Goal: Navigation & Orientation: Understand site structure

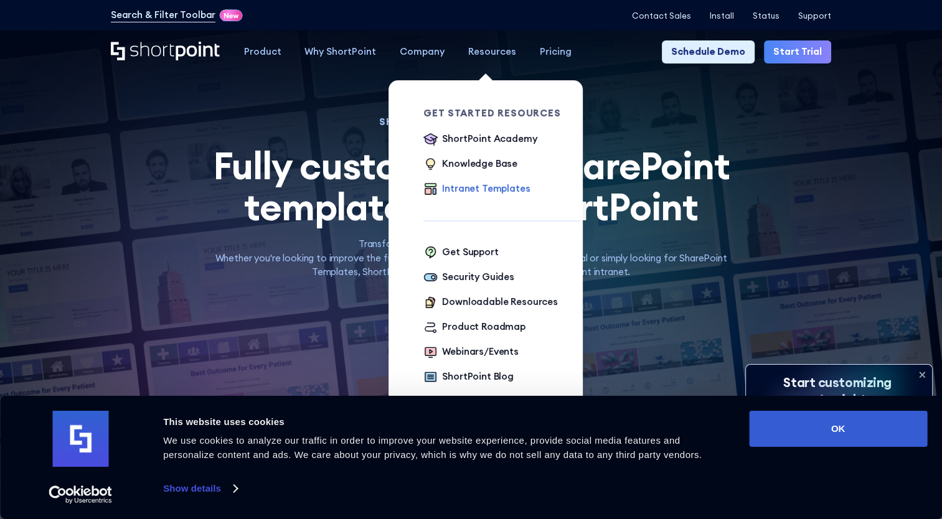
click at [486, 189] on div "Intranet Templates" at bounding box center [486, 189] width 88 height 14
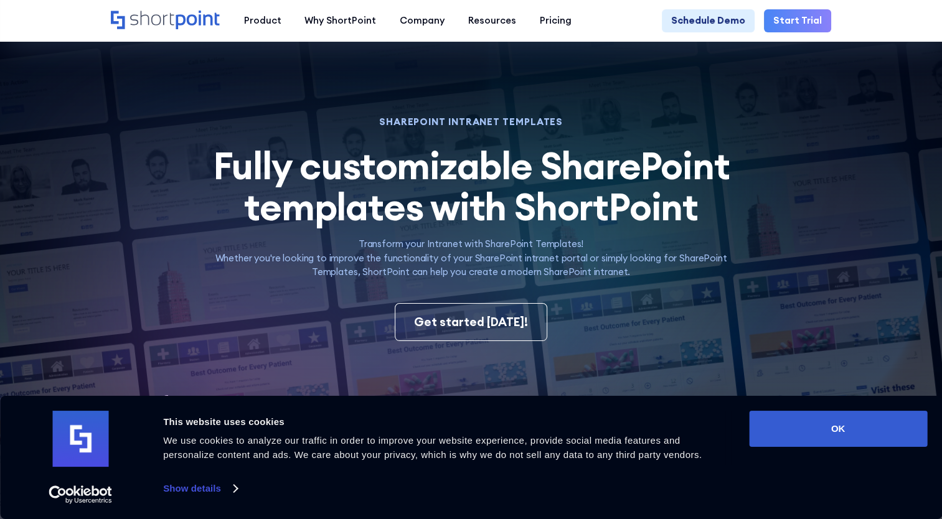
scroll to position [498, 0]
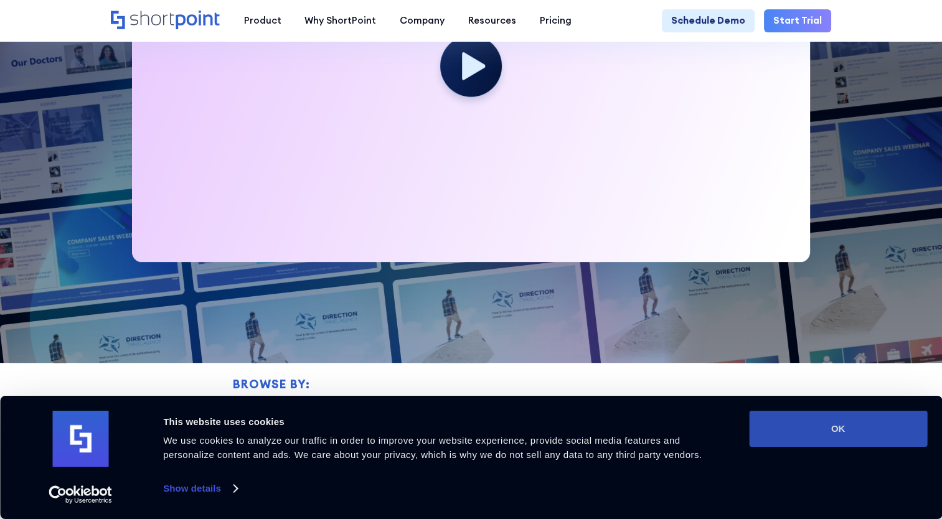
click at [865, 440] on button "OK" at bounding box center [838, 429] width 178 height 36
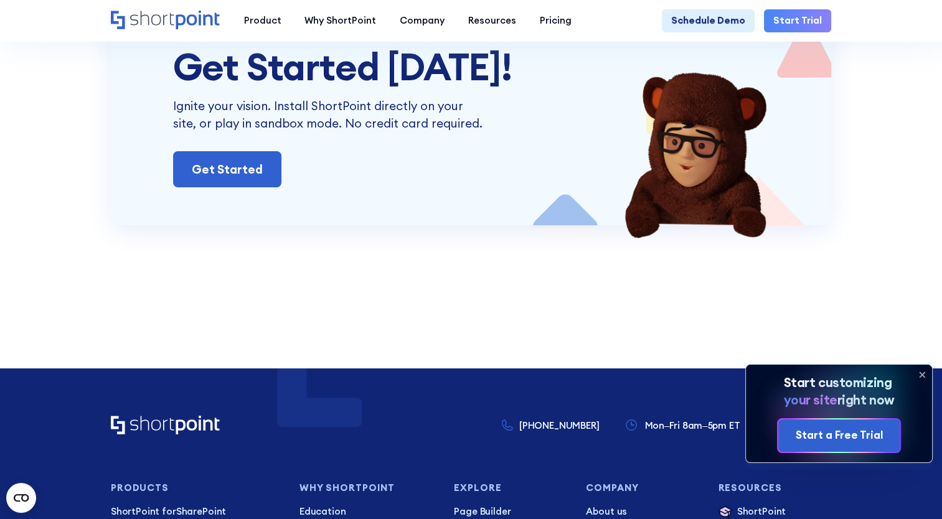
scroll to position [9152, 0]
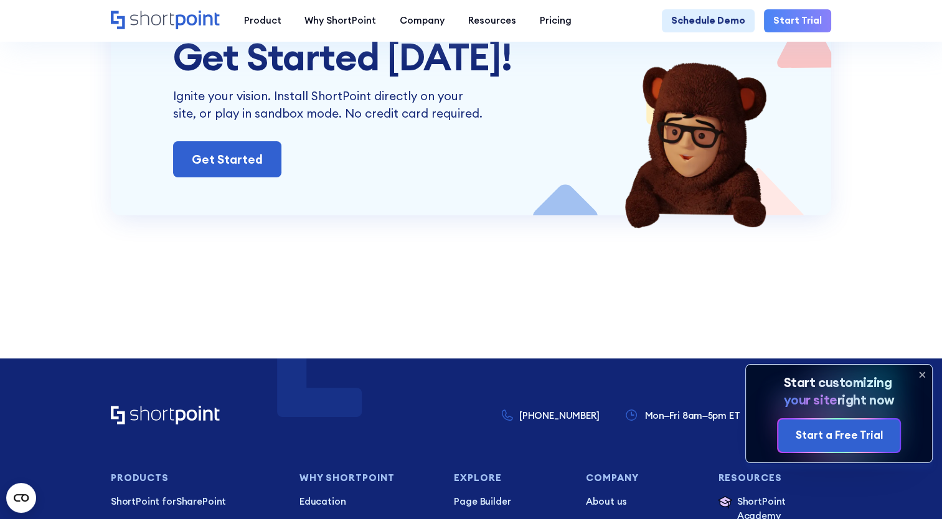
click at [924, 374] on icon at bounding box center [922, 375] width 20 height 20
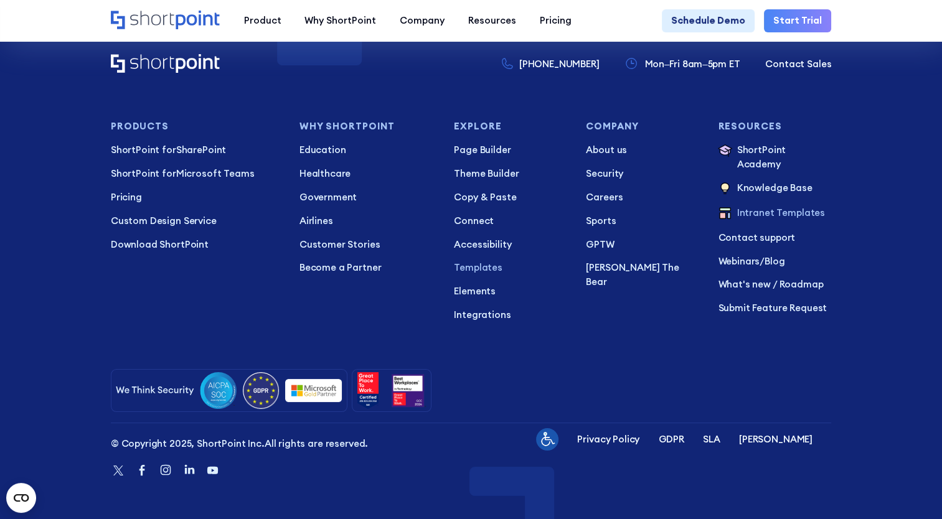
scroll to position [9525, 0]
click at [486, 156] on p "Page Builder" at bounding box center [510, 149] width 113 height 14
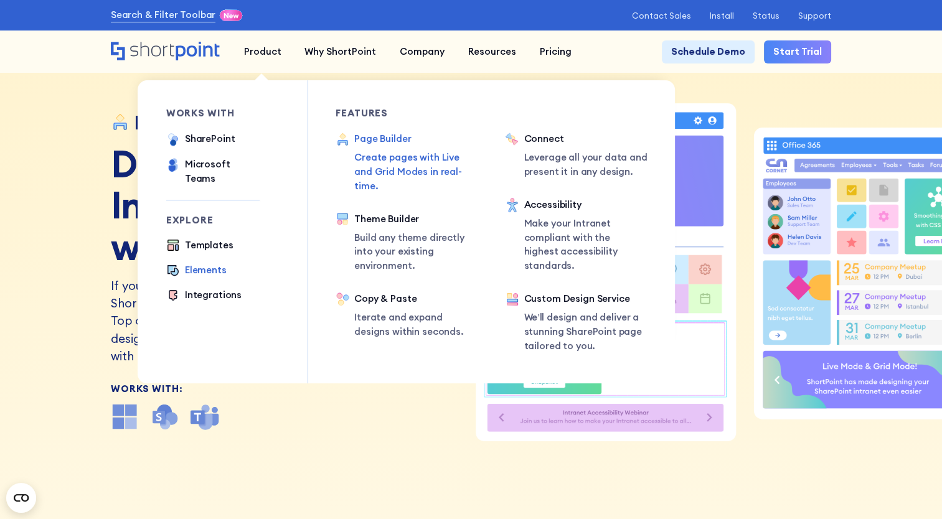
click at [199, 263] on div "Elements" at bounding box center [206, 270] width 42 height 14
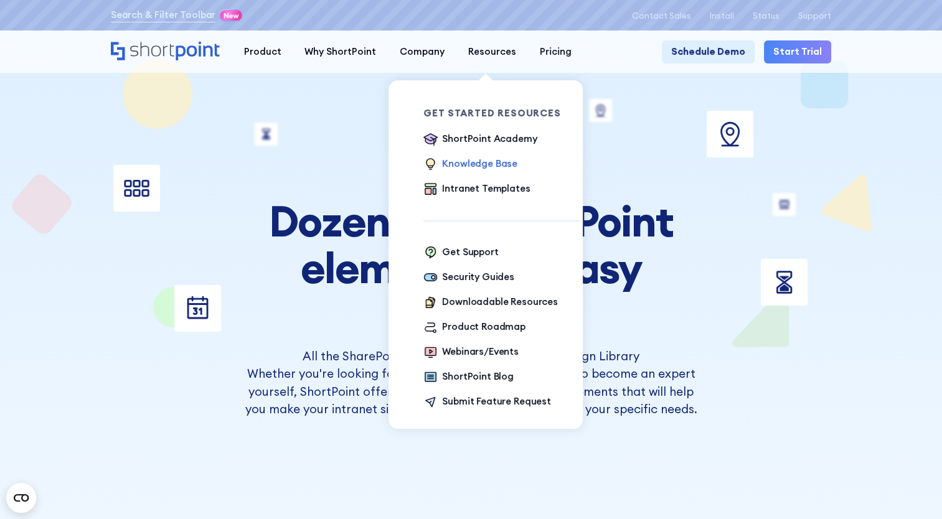
click at [469, 168] on div "Knowledge Base" at bounding box center [479, 164] width 75 height 14
